Goal: Transaction & Acquisition: Purchase product/service

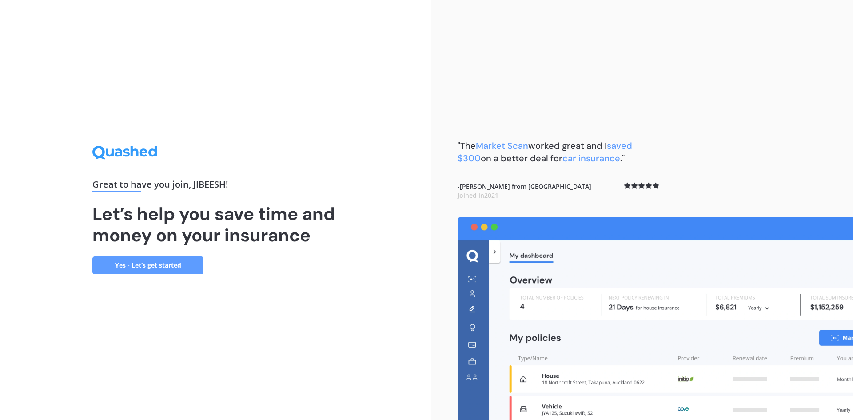
click at [420, 153] on div "Great to have you join , [PERSON_NAME] ! Let’s help you save time and money on …" at bounding box center [215, 210] width 431 height 420
click at [148, 266] on link "Yes - Let’s get started" at bounding box center [147, 265] width 111 height 18
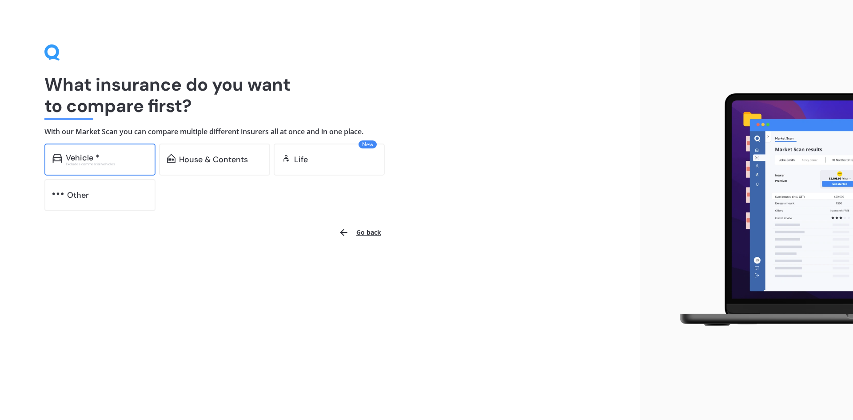
click at [89, 162] on div "Excludes commercial vehicles" at bounding box center [107, 164] width 82 height 4
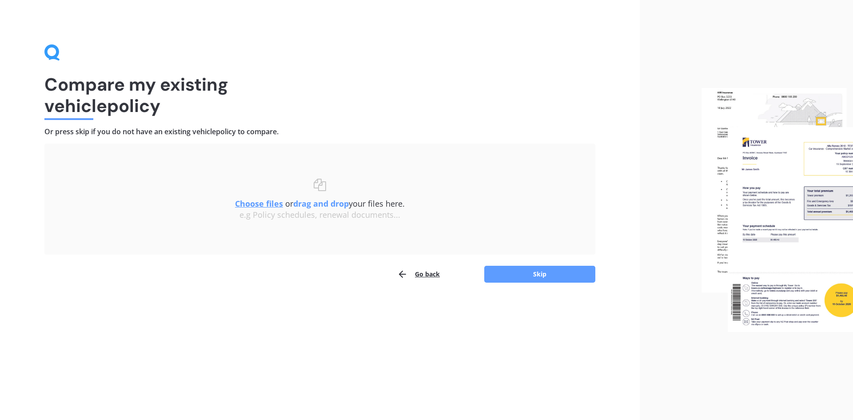
click at [429, 270] on button "Go back" at bounding box center [418, 274] width 43 height 18
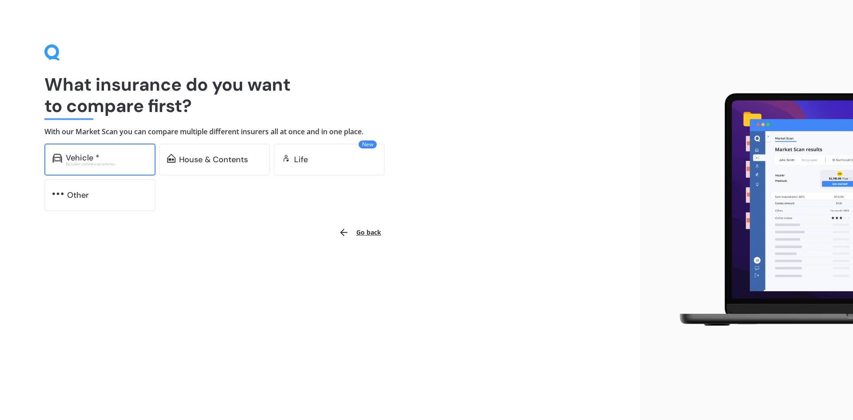
click at [92, 159] on div "Vehicle *" at bounding box center [83, 157] width 34 height 9
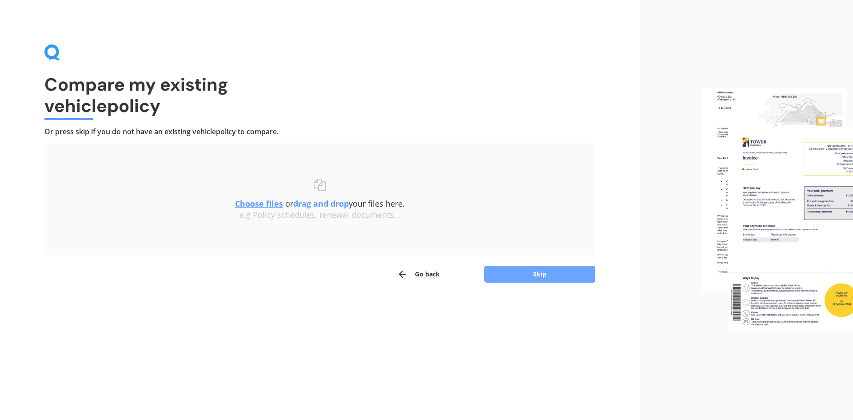
click at [530, 270] on button "Skip" at bounding box center [539, 274] width 111 height 17
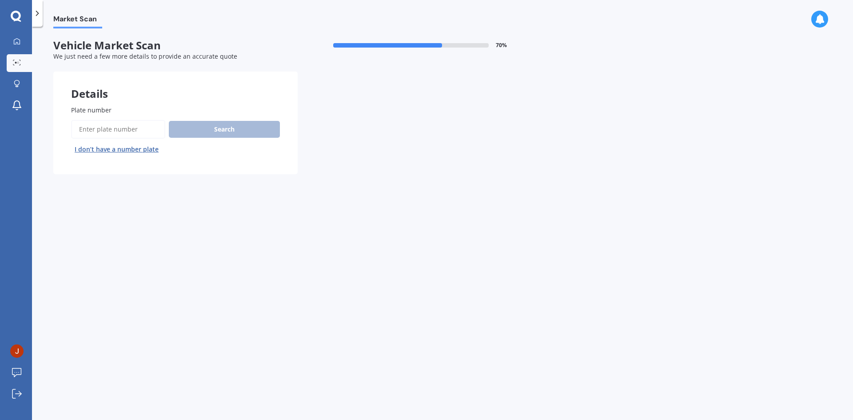
click at [107, 110] on span "Plate number" at bounding box center [91, 110] width 40 height 8
click at [107, 120] on input "Plate number" at bounding box center [118, 129] width 94 height 19
type input "RKT24"
click at [233, 131] on button "Search" at bounding box center [224, 129] width 111 height 17
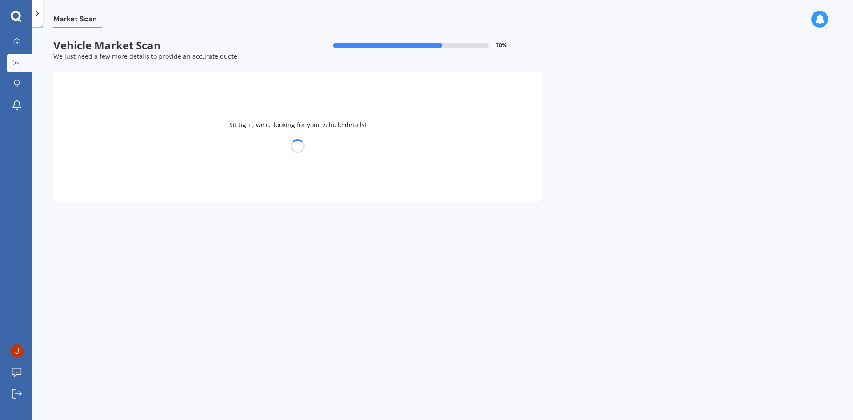
select select "NISSAN"
select select "NOTE"
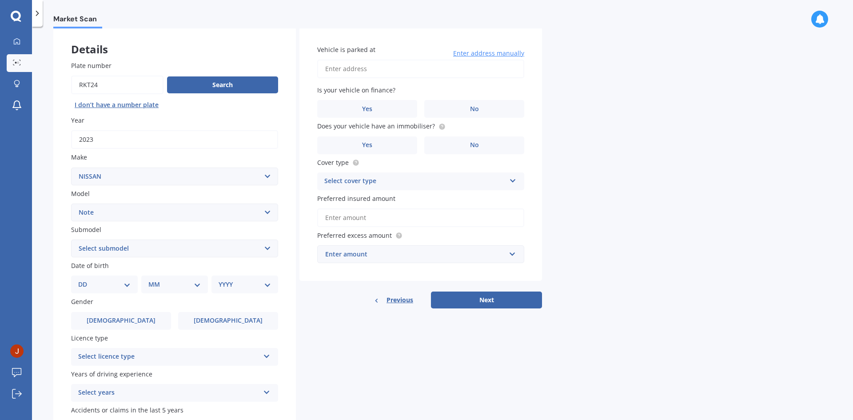
scroll to position [89, 0]
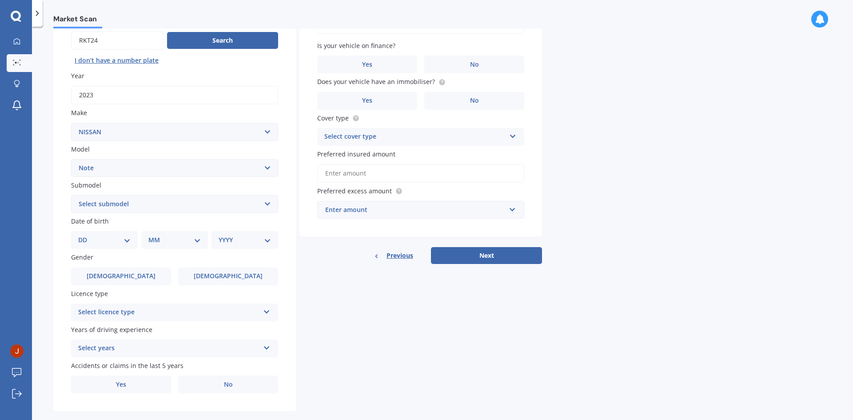
click at [147, 317] on div "Select licence type" at bounding box center [168, 312] width 181 height 11
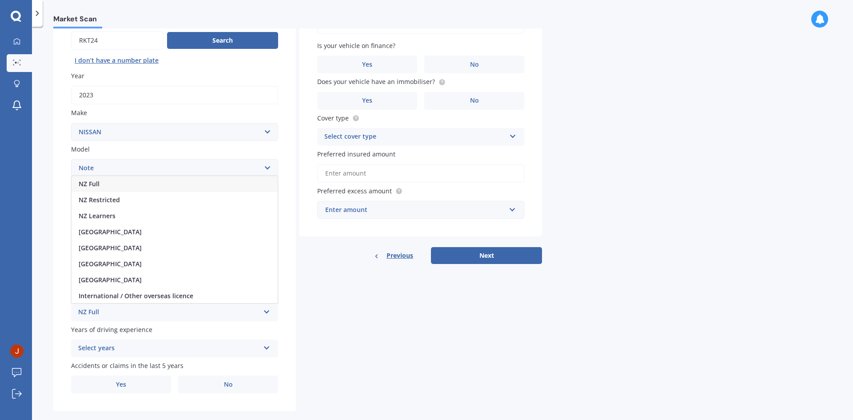
click at [139, 186] on div "NZ Full" at bounding box center [175, 184] width 206 height 16
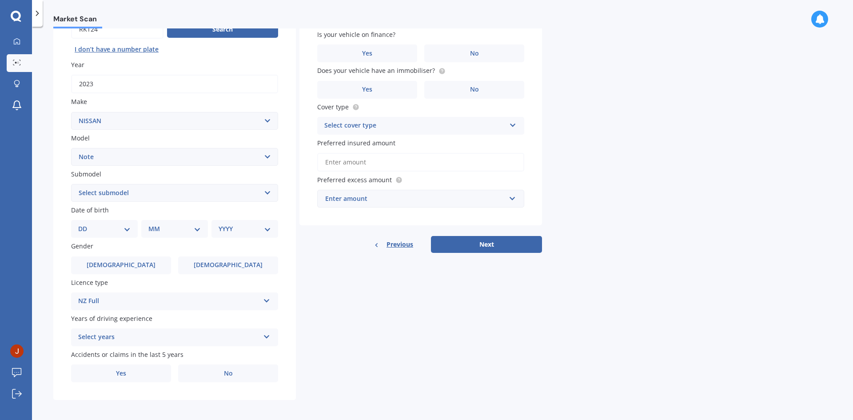
scroll to position [103, 0]
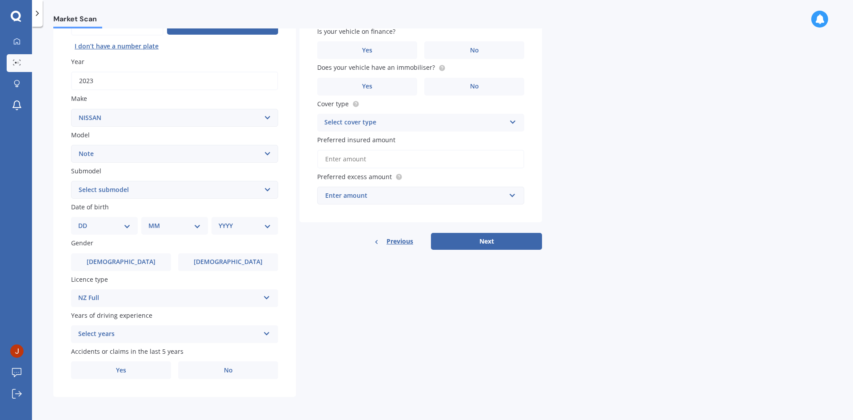
click at [155, 336] on div "Select years" at bounding box center [168, 334] width 181 height 11
click at [136, 254] on div "5 or more years" at bounding box center [175, 253] width 206 height 16
click at [241, 371] on label "No" at bounding box center [228, 370] width 100 height 18
click at [0, 0] on input "No" at bounding box center [0, 0] width 0 height 0
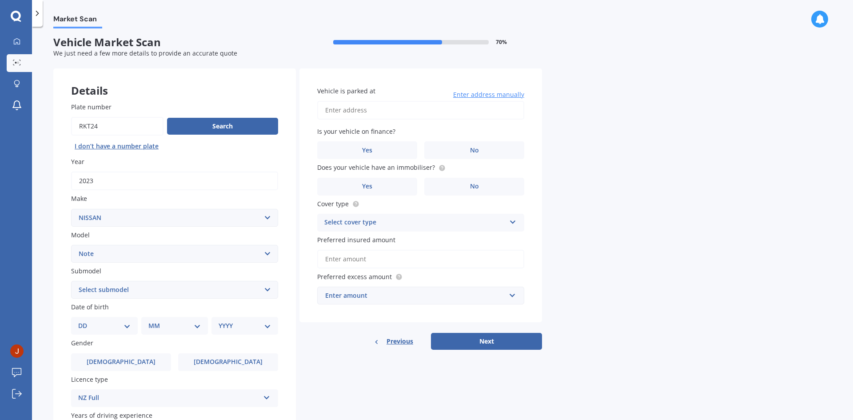
scroll to position [0, 0]
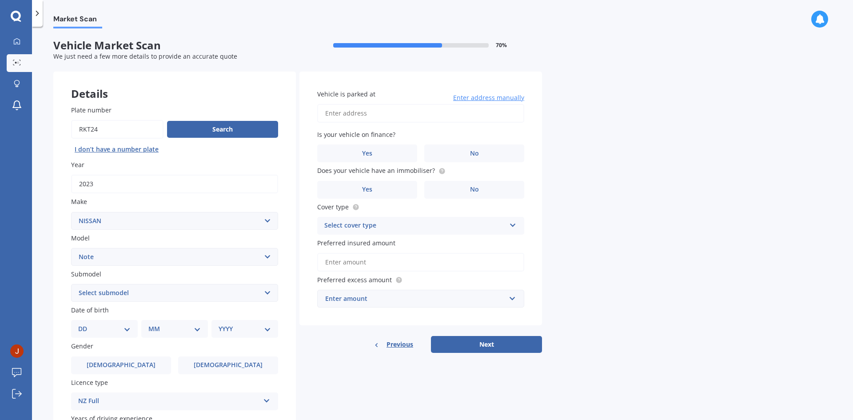
click at [397, 117] on input "Vehicle is parked at" at bounding box center [420, 113] width 207 height 19
type input "[STREET_ADDRESS][PERSON_NAME]"
click at [471, 159] on label "No" at bounding box center [474, 153] width 100 height 18
click at [0, 0] on input "No" at bounding box center [0, 0] width 0 height 0
click at [386, 187] on label "Yes" at bounding box center [367, 190] width 100 height 18
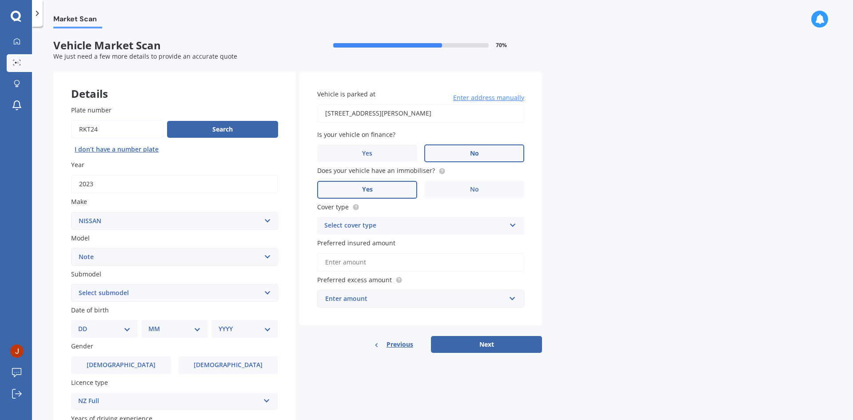
click at [0, 0] on input "Yes" at bounding box center [0, 0] width 0 height 0
click at [463, 224] on div "Select cover type" at bounding box center [414, 225] width 181 height 11
click at [404, 241] on div "Comprehensive" at bounding box center [421, 243] width 206 height 16
click at [414, 260] on input "Preferred insured amount" at bounding box center [420, 262] width 207 height 19
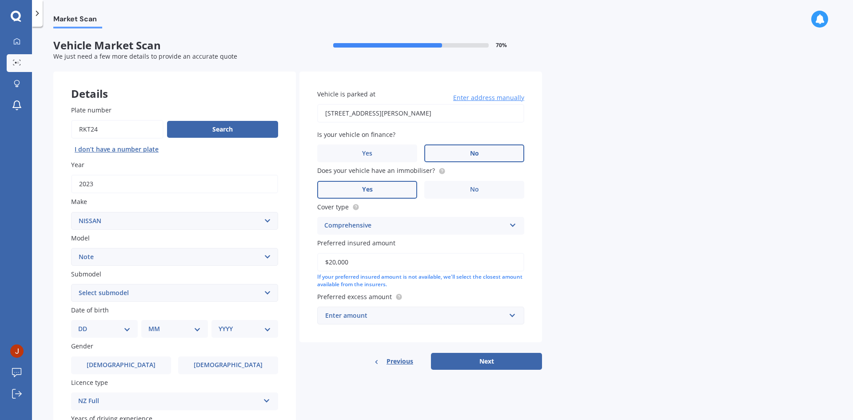
type input "$20,000"
click at [463, 320] on div "Enter amount" at bounding box center [415, 315] width 180 height 10
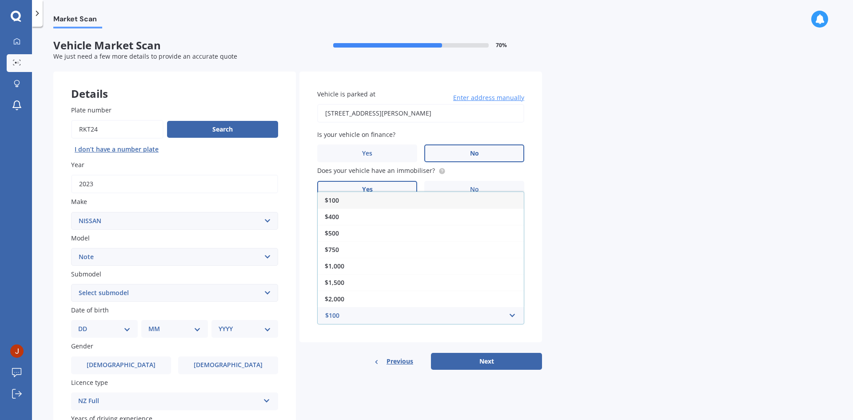
click at [385, 200] on div "$100" at bounding box center [421, 200] width 206 height 16
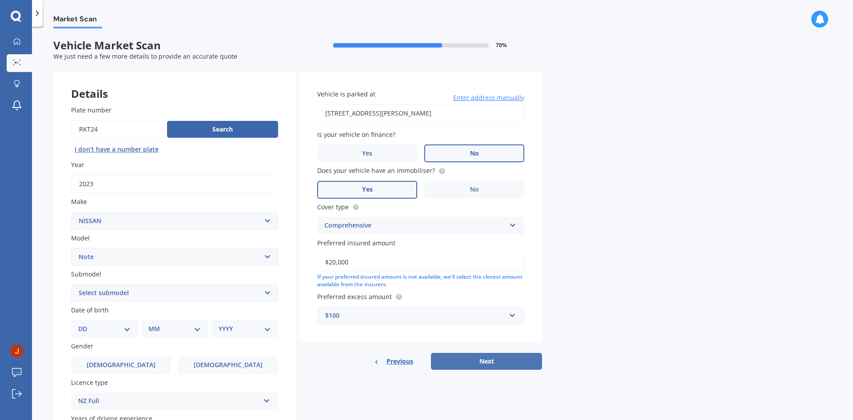
click at [498, 359] on button "Next" at bounding box center [486, 361] width 111 height 17
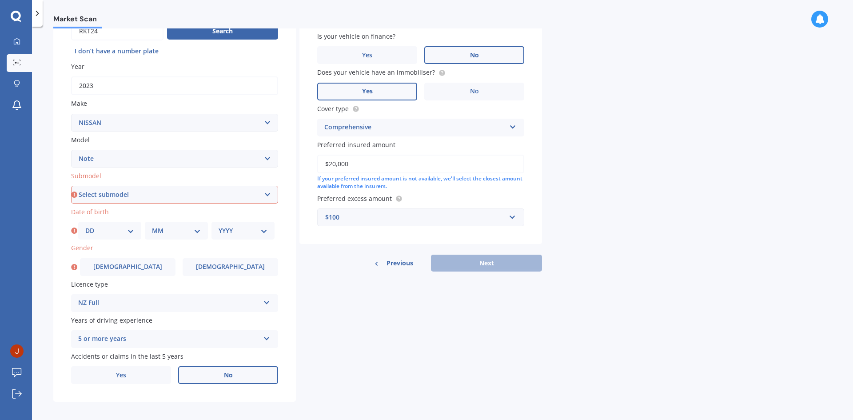
scroll to position [103, 0]
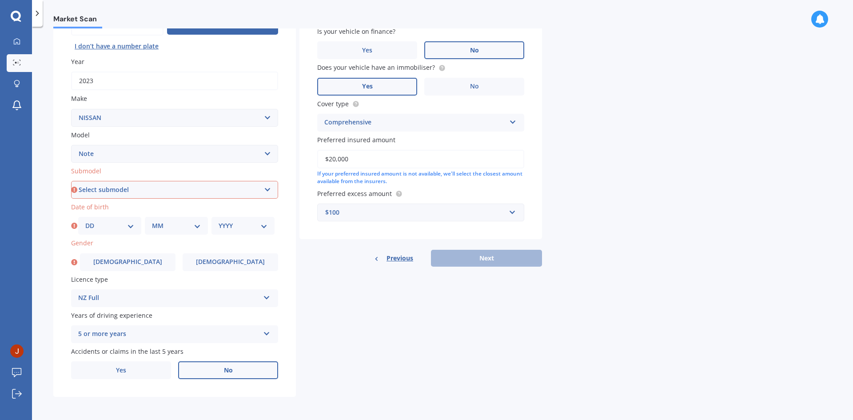
click at [137, 189] on select "Select submodel (All) E-Power Hatchback Non Turbo Station Wagon turbo" at bounding box center [174, 190] width 207 height 18
select select "HATCHBACK NON TURBO"
click at [71, 181] on select "Select submodel (All) E-Power Hatchback Non Turbo Station Wagon turbo" at bounding box center [174, 190] width 207 height 18
click at [102, 225] on select "DD 01 02 03 04 05 06 07 08 09 10 11 12 13 14 15 16 17 18 19 20 21 22 23 24 25 2…" at bounding box center [109, 226] width 49 height 10
click at [36, 211] on div "Market Scan Vehicle Market Scan 70 % We just need a few more details to provide…" at bounding box center [442, 224] width 821 height 393
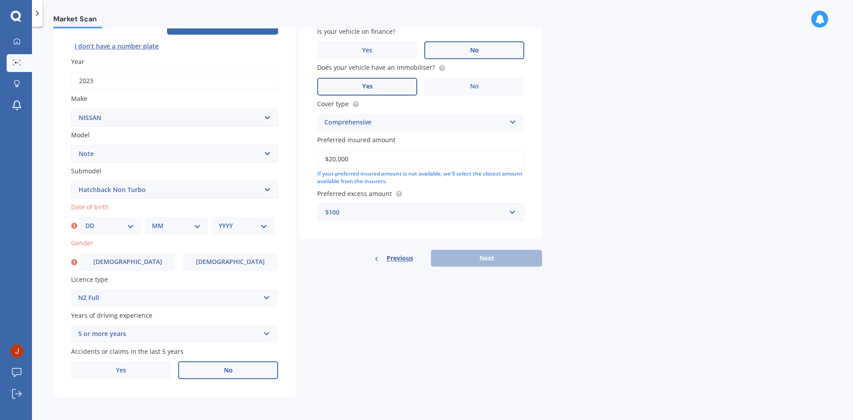
click at [98, 225] on select "DD 01 02 03 04 05 06 07 08 09 10 11 12 13 14 15 16 17 18 19 20 21 22 23 24 25 2…" at bounding box center [109, 226] width 49 height 10
click at [85, 221] on select "DD 01 02 03 04 05 06 07 08 09 10 11 12 13 14 15 16 17 18 19 20 21 22 23 24 25 2…" at bounding box center [109, 226] width 49 height 10
click at [106, 231] on div "DD 01 02 03 04 05 06 07 08 09 10 11 12 13 14 15 16 17 18 19 20 21 22 23 24 25 2…" at bounding box center [109, 226] width 63 height 18
click at [104, 225] on select "DD 01 02 03 04 05 06 07 08 09 10 11 12 13 14 15 16 17 18 19 20 21 22 23 24 25 2…" at bounding box center [109, 226] width 49 height 10
select select "10"
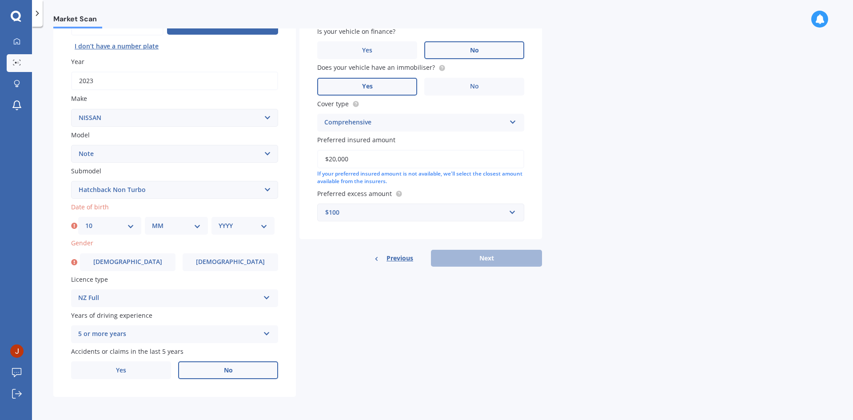
click at [85, 221] on select "DD 01 02 03 04 05 06 07 08 09 10 11 12 13 14 15 16 17 18 19 20 21 22 23 24 25 2…" at bounding box center [109, 226] width 49 height 10
click at [167, 229] on select "MM 01 02 03 04 05 06 07 08 09 10 11 12" at bounding box center [176, 226] width 49 height 10
select select "03"
click at [152, 221] on select "MM 01 02 03 04 05 06 07 08 09 10 11 12" at bounding box center [176, 226] width 49 height 10
click at [234, 225] on select "YYYY 2025 2024 2023 2022 2021 2020 2019 2018 2017 2016 2015 2014 2013 2012 2011…" at bounding box center [243, 226] width 49 height 10
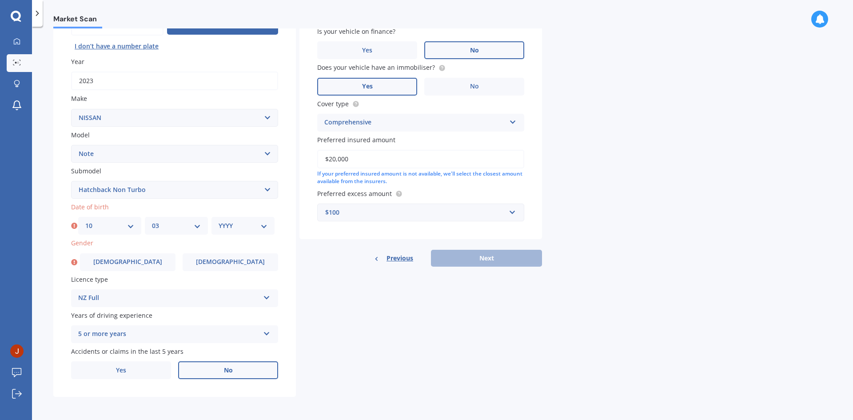
select select "1998"
click at [219, 221] on select "YYYY 2025 2024 2023 2022 2021 2020 2019 2018 2017 2016 2015 2014 2013 2012 2011…" at bounding box center [243, 226] width 49 height 10
click at [114, 260] on label "[DEMOGRAPHIC_DATA]" at bounding box center [127, 262] width 95 height 18
click at [0, 0] on input "[DEMOGRAPHIC_DATA]" at bounding box center [0, 0] width 0 height 0
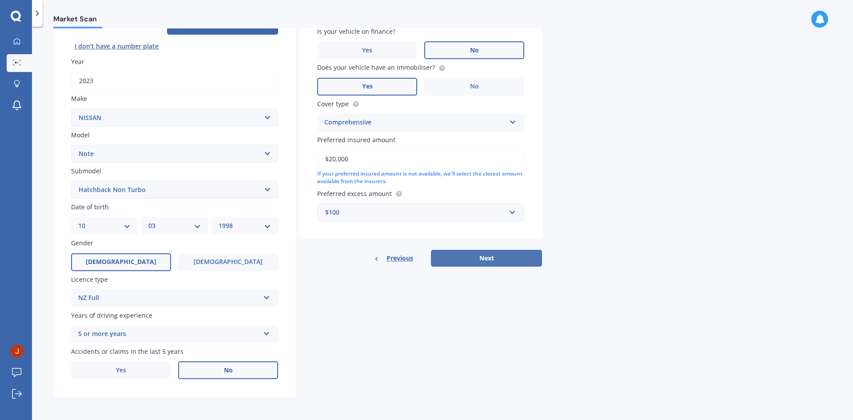
click at [490, 259] on button "Next" at bounding box center [486, 258] width 111 height 17
select select "10"
select select "03"
select select "1998"
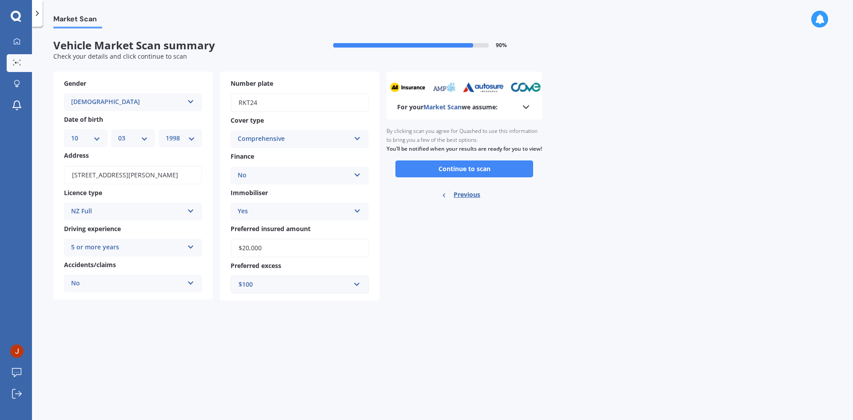
scroll to position [0, 0]
click at [465, 177] on button "Continue to scan" at bounding box center [464, 168] width 138 height 17
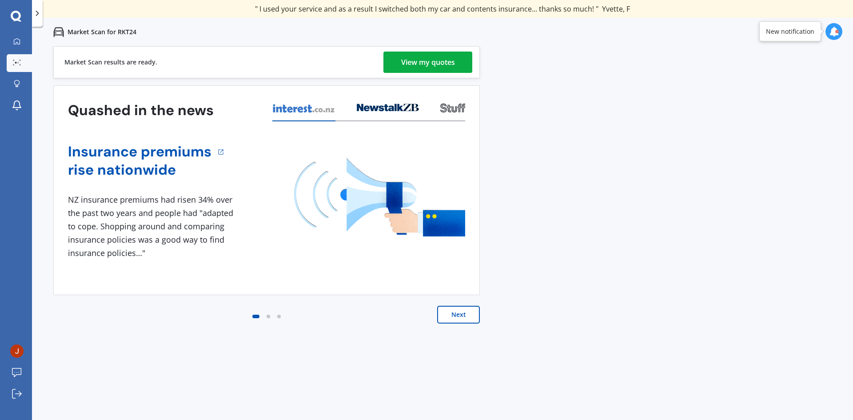
click at [419, 61] on div "View my quotes" at bounding box center [428, 62] width 54 height 21
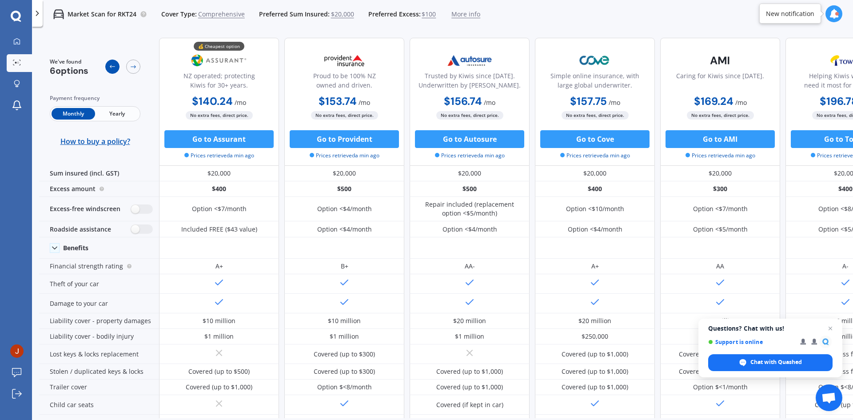
click at [112, 68] on icon at bounding box center [112, 66] width 7 height 7
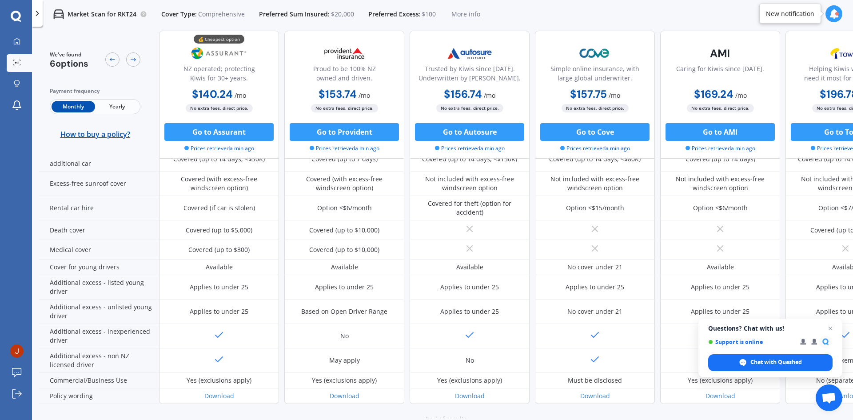
scroll to position [388, 0]
